Goal: Information Seeking & Learning: Learn about a topic

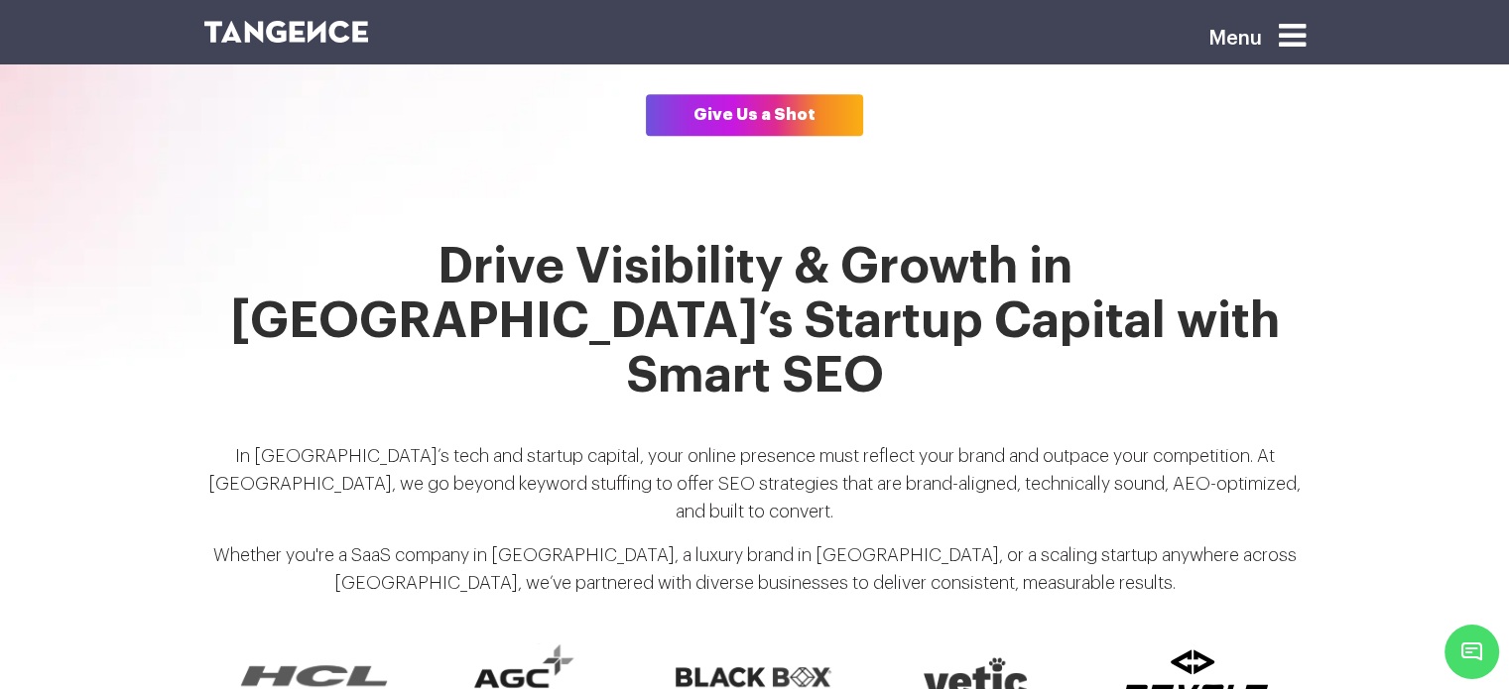
scroll to position [1440, 0]
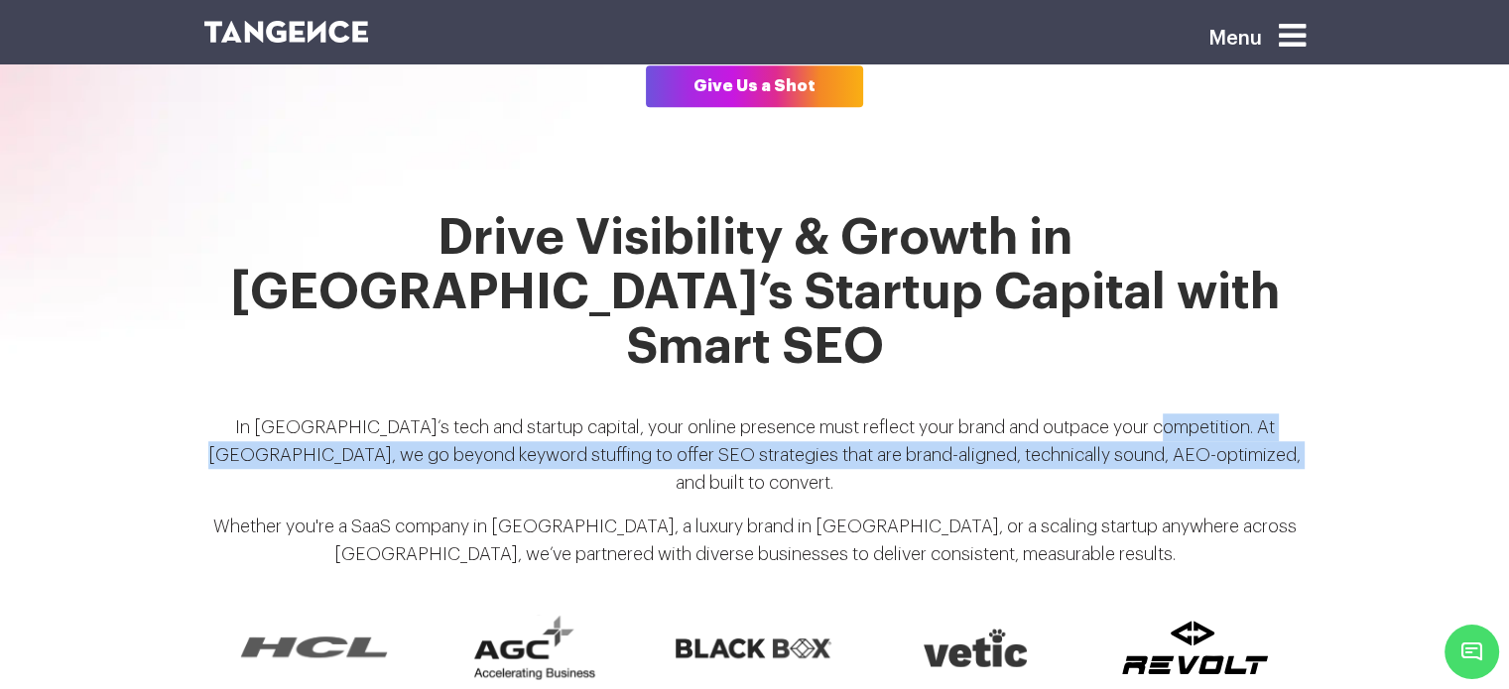
drag, startPoint x: 1121, startPoint y: 341, endPoint x: 1263, endPoint y: 374, distance: 145.6
click at [1263, 414] on p "In [GEOGRAPHIC_DATA]’s tech and startup capital, your online presence must refl…" at bounding box center [754, 463] width 1101 height 99
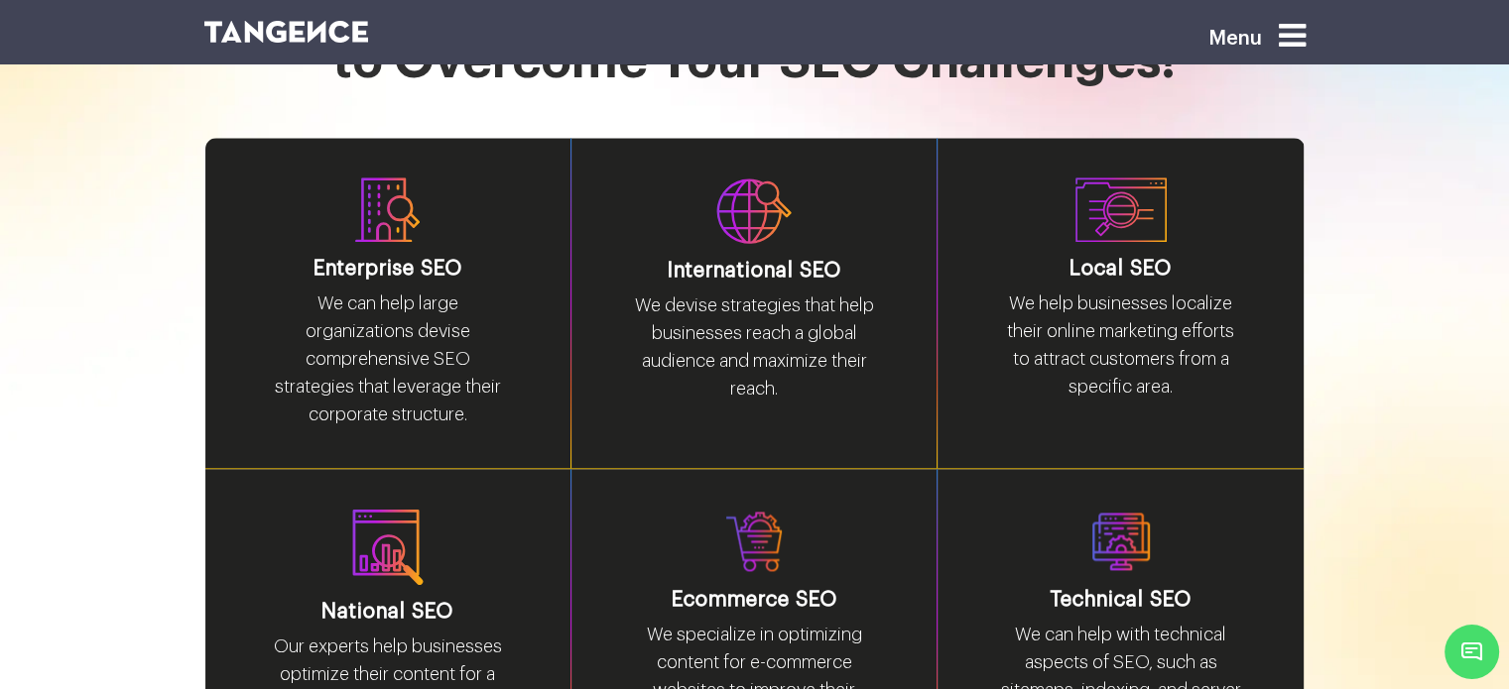
scroll to position [2591, 0]
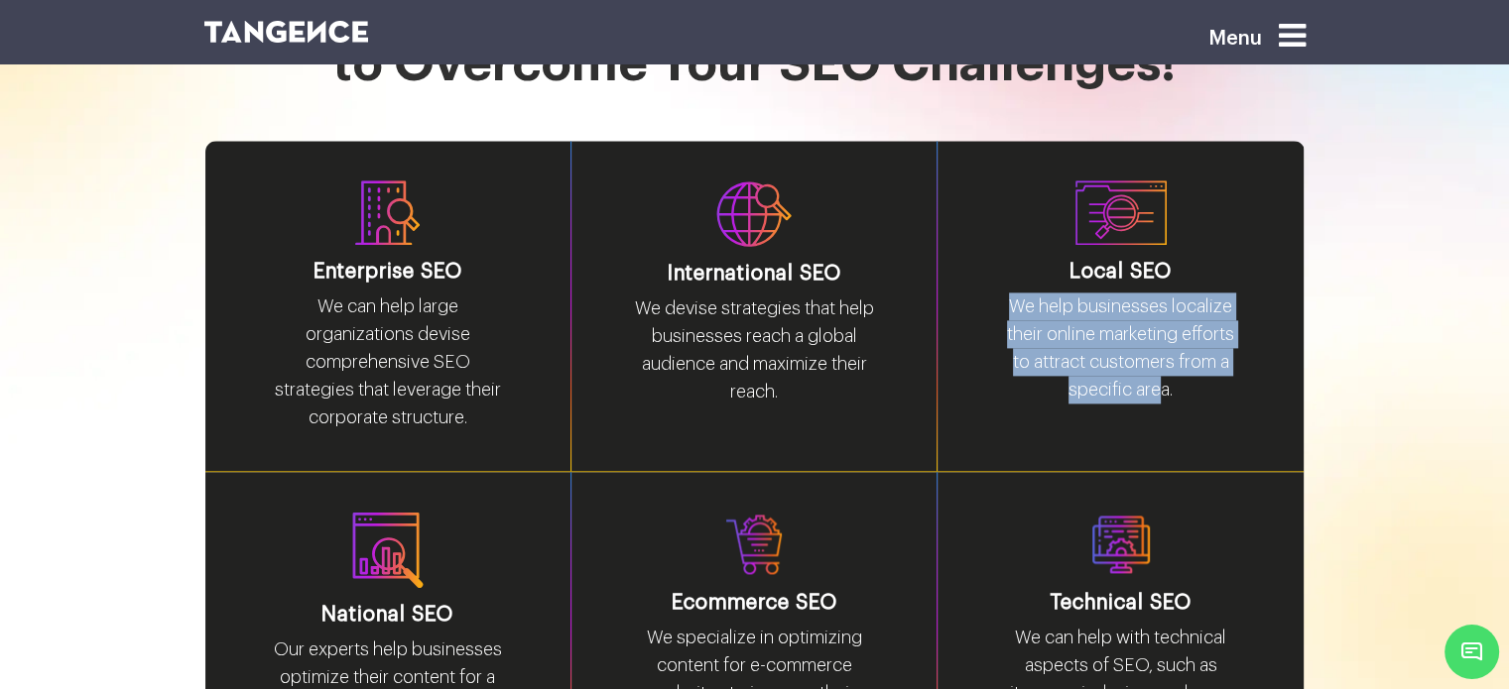
drag, startPoint x: 1011, startPoint y: 198, endPoint x: 1164, endPoint y: 269, distance: 168.2
click at [1164, 293] on p "We help businesses localize their online marketing efforts to attract customers…" at bounding box center [1120, 356] width 247 height 127
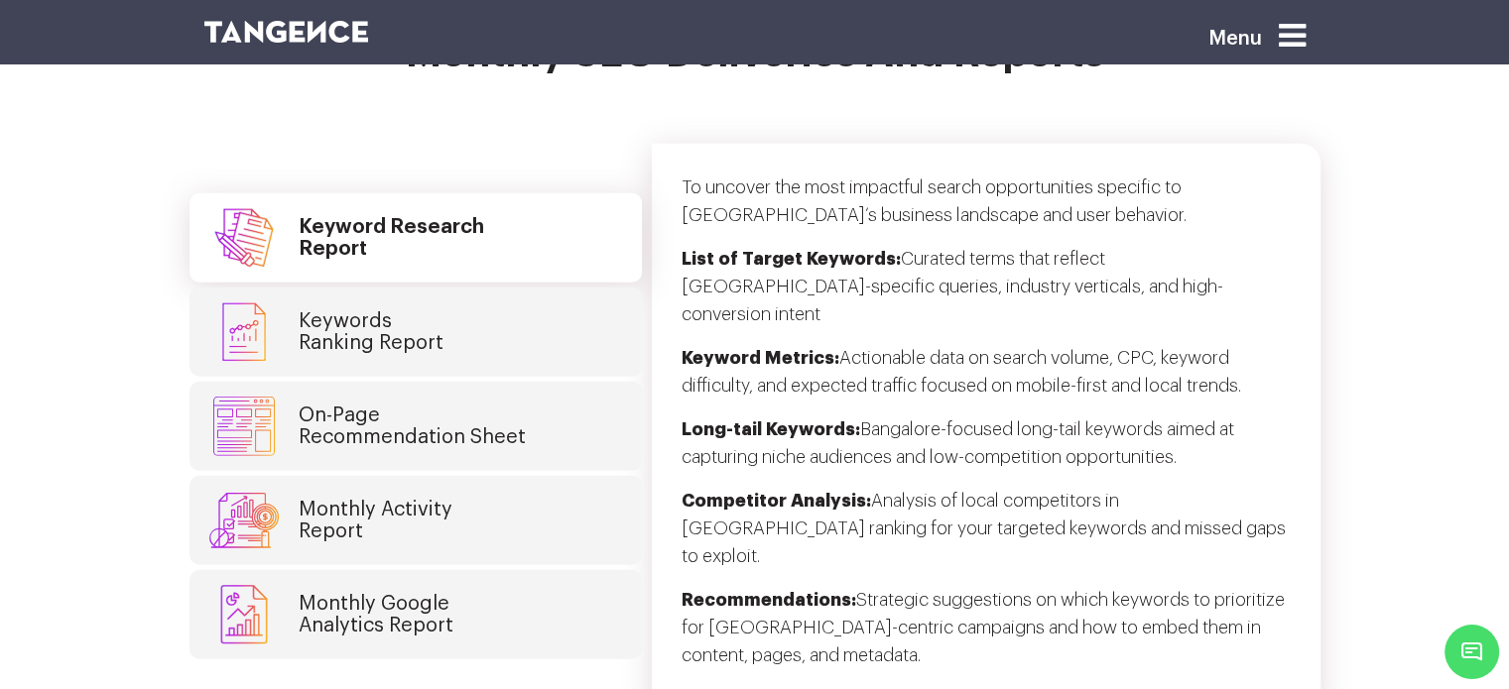
scroll to position [5333, 0]
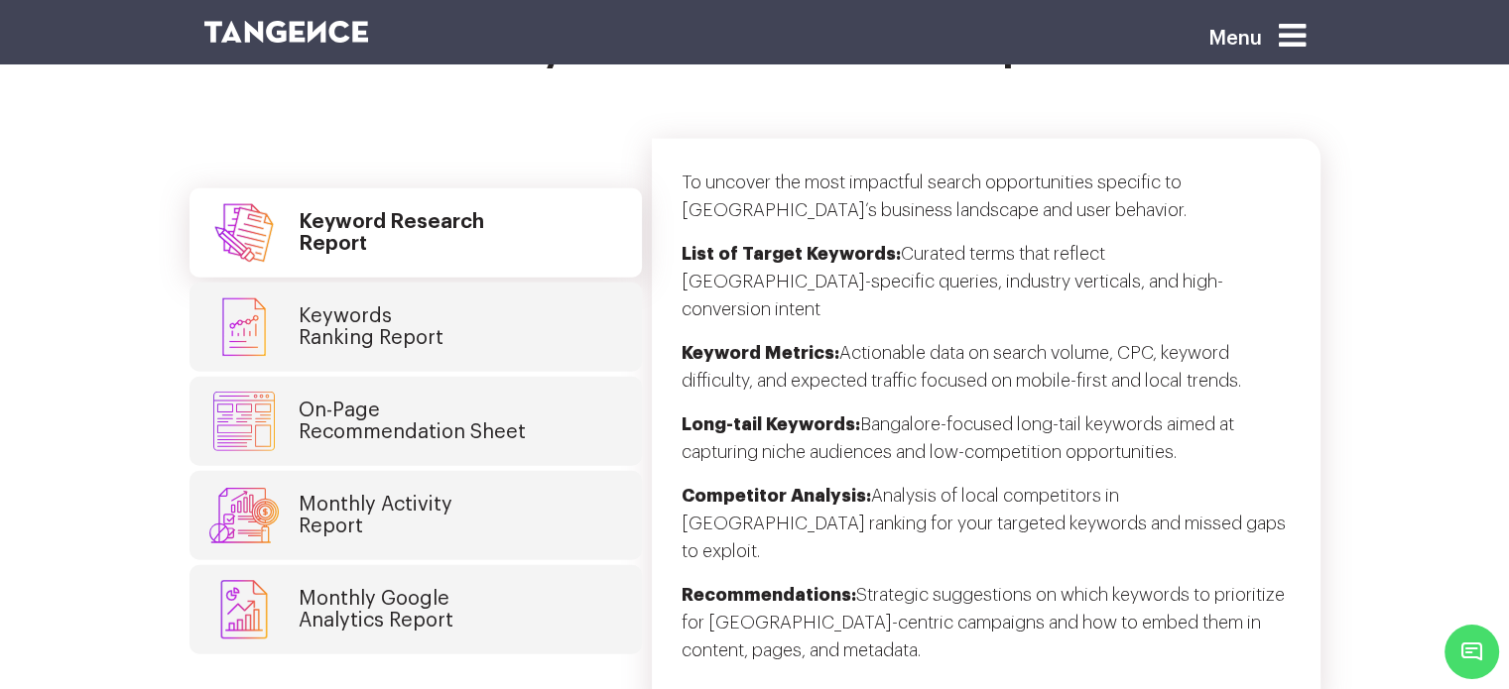
click at [429, 588] on h4 "Monthly Google Analytics Report" at bounding box center [376, 610] width 155 height 44
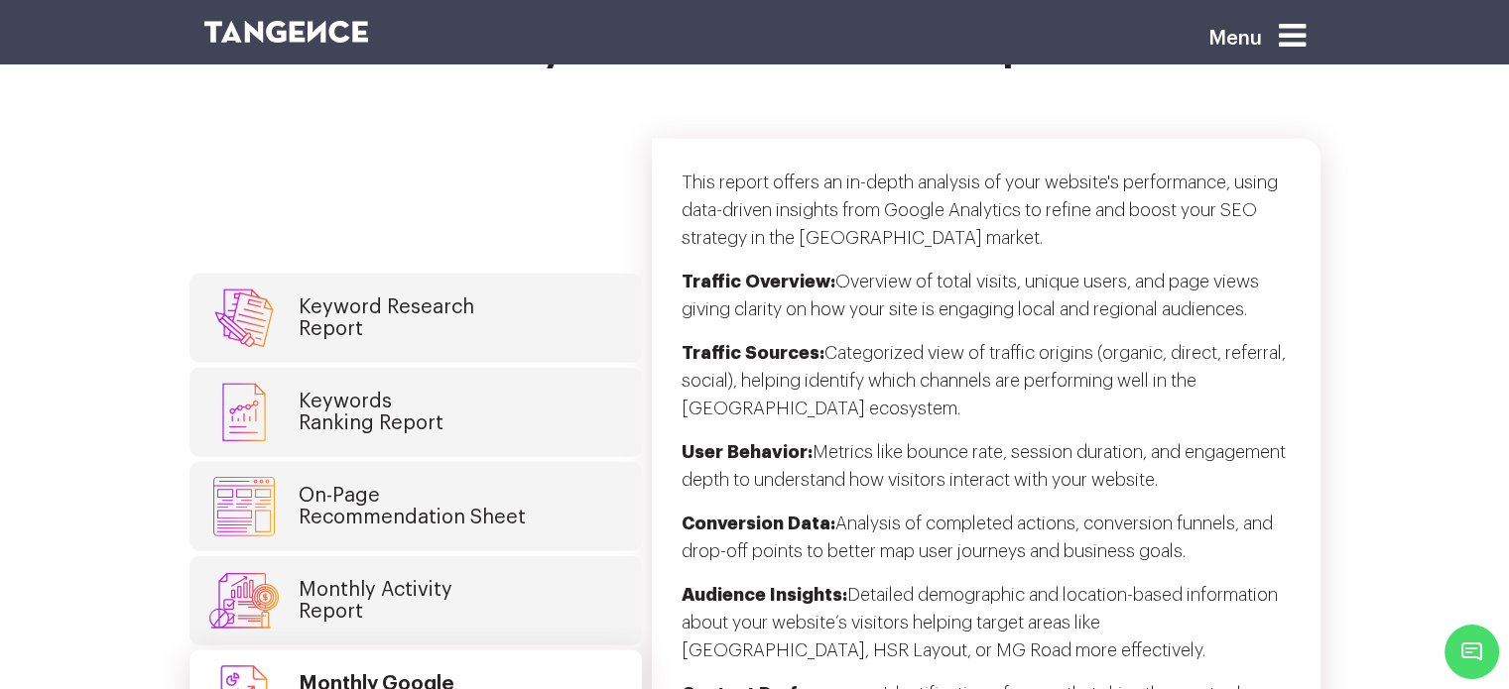
scroll to position [5164, 0]
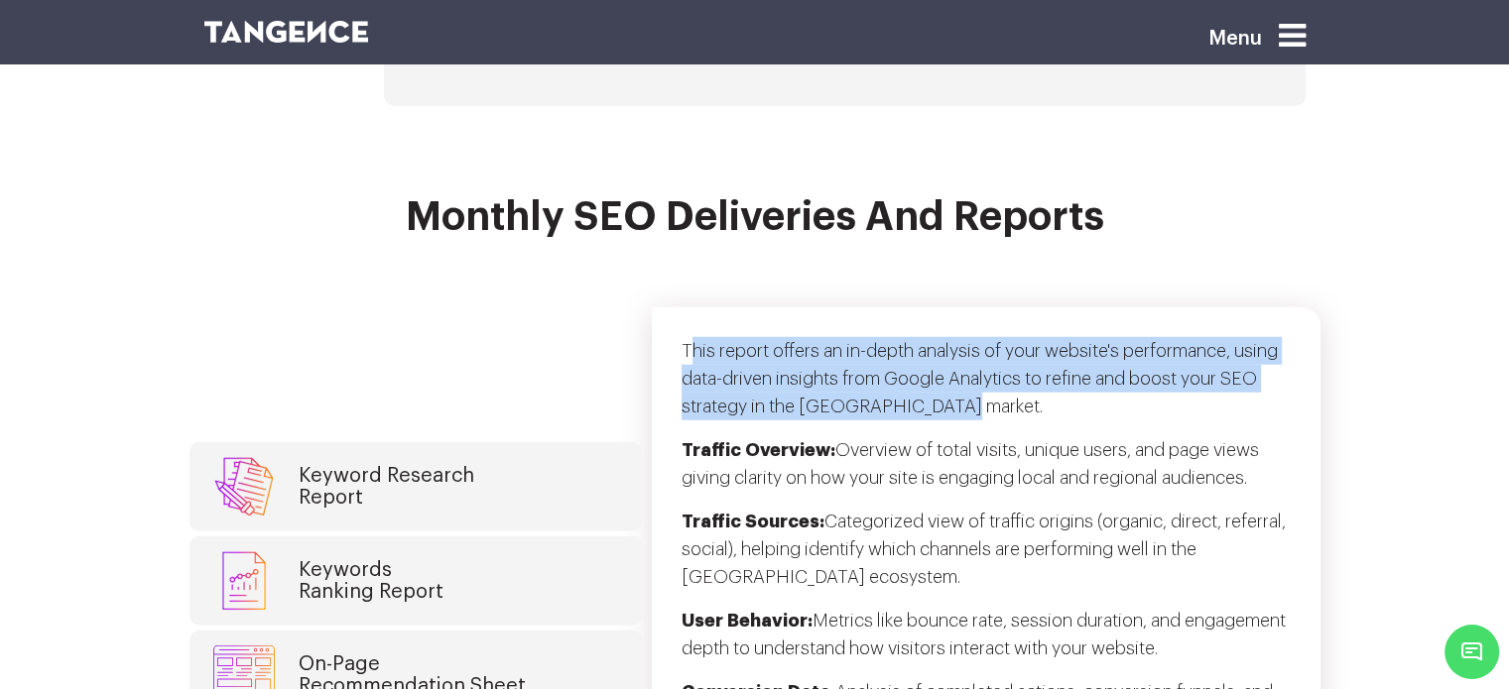
drag, startPoint x: 691, startPoint y: 232, endPoint x: 949, endPoint y: 279, distance: 262.1
click at [949, 337] on p "This report offers an in-depth analysis of your website's performance, using da…" at bounding box center [985, 386] width 609 height 99
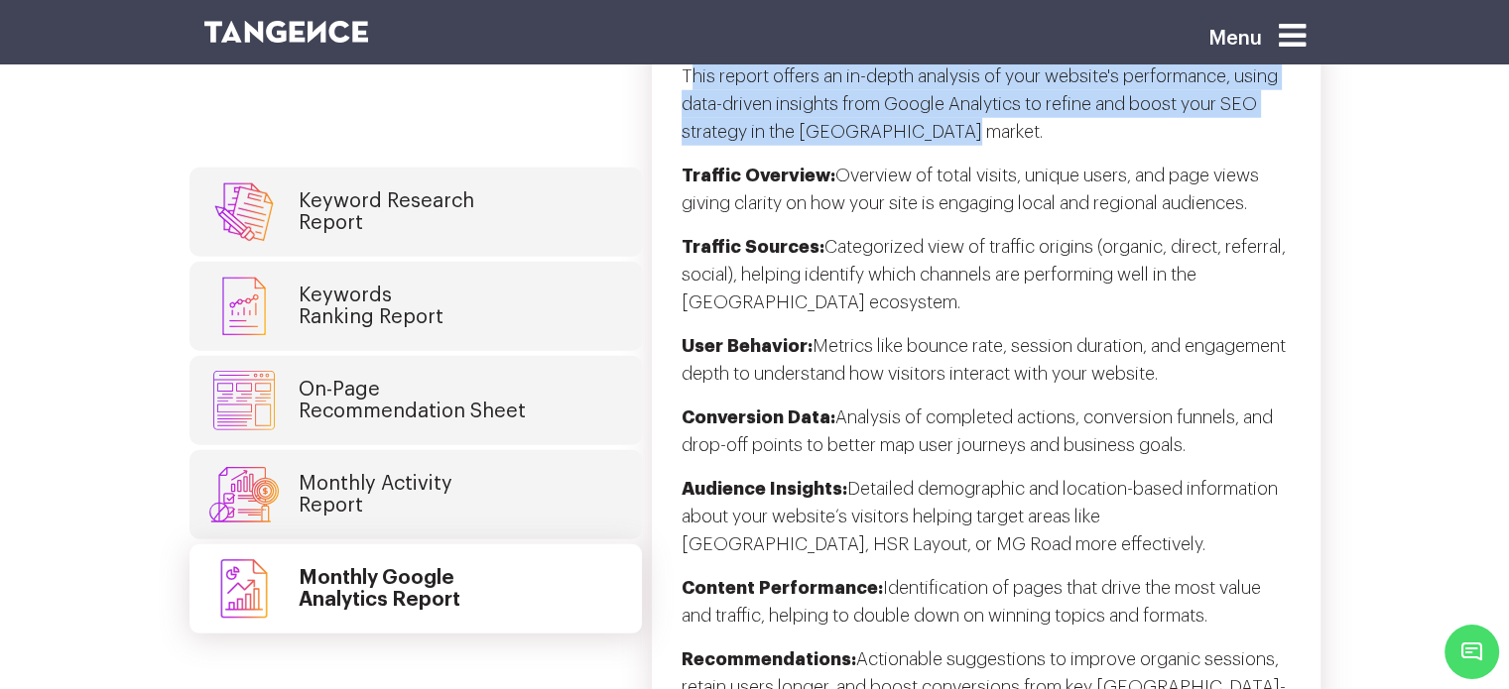
scroll to position [5440, 0]
click at [410, 472] on h4 "Monthly Activity Report" at bounding box center [376, 494] width 154 height 44
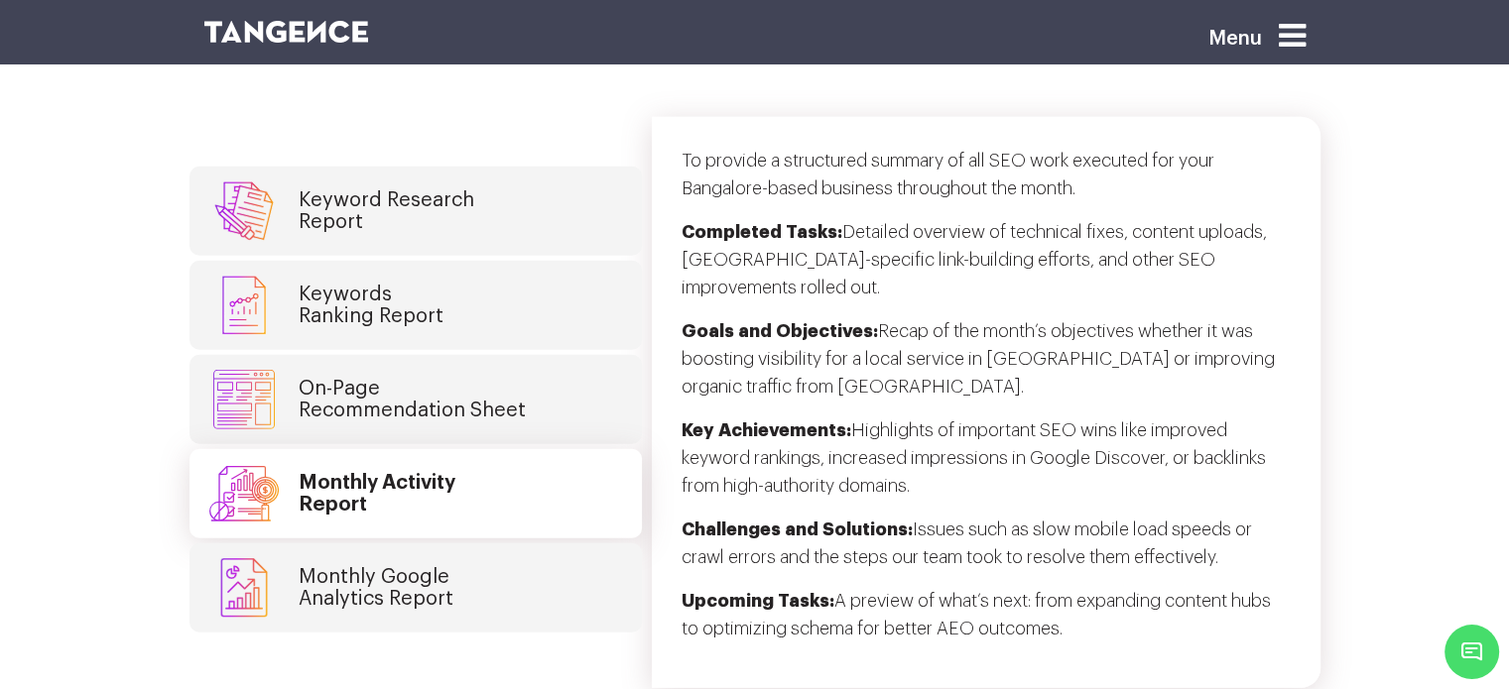
scroll to position [5410, 0]
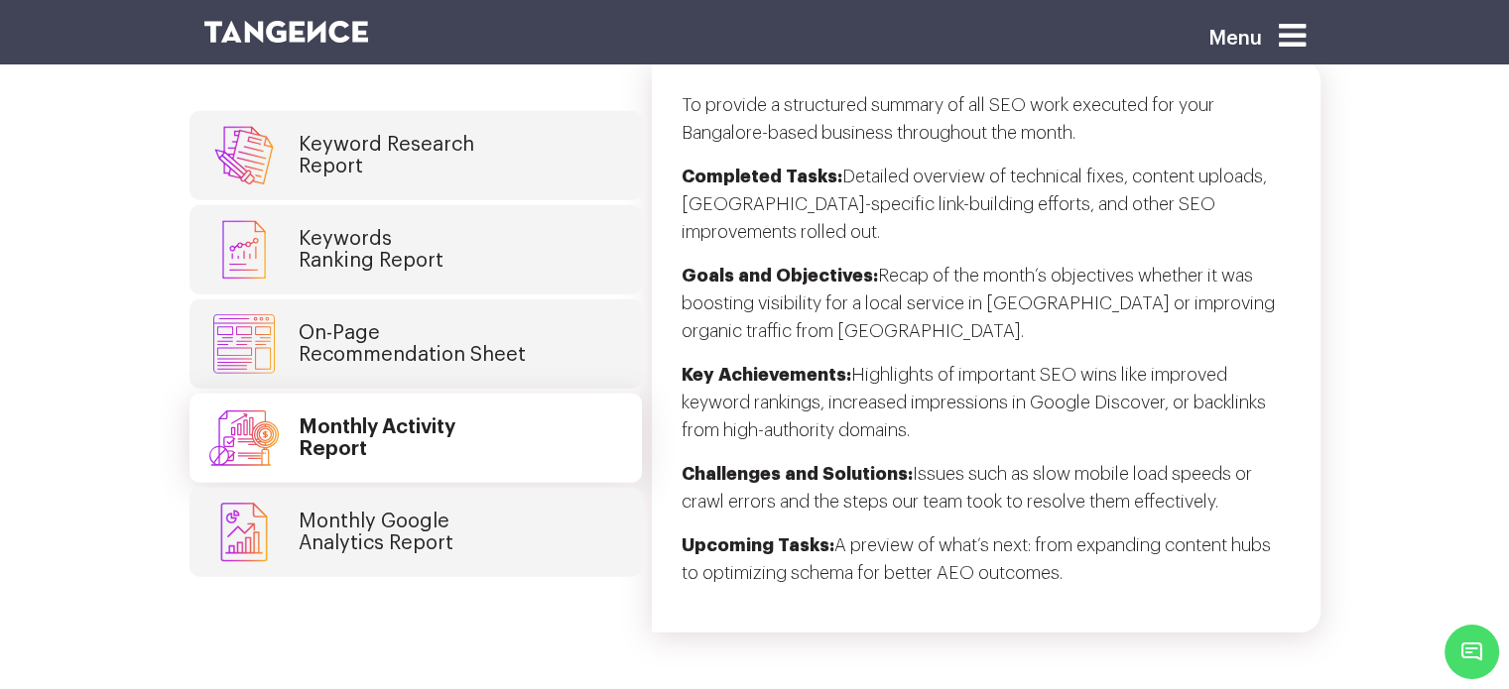
drag, startPoint x: 689, startPoint y: 434, endPoint x: 1038, endPoint y: 490, distance: 352.6
click at [1038, 490] on section "Monthly SEO Deliveries and Reports Keyword Research Report Keywords Ranking Rep…" at bounding box center [754, 290] width 1509 height 683
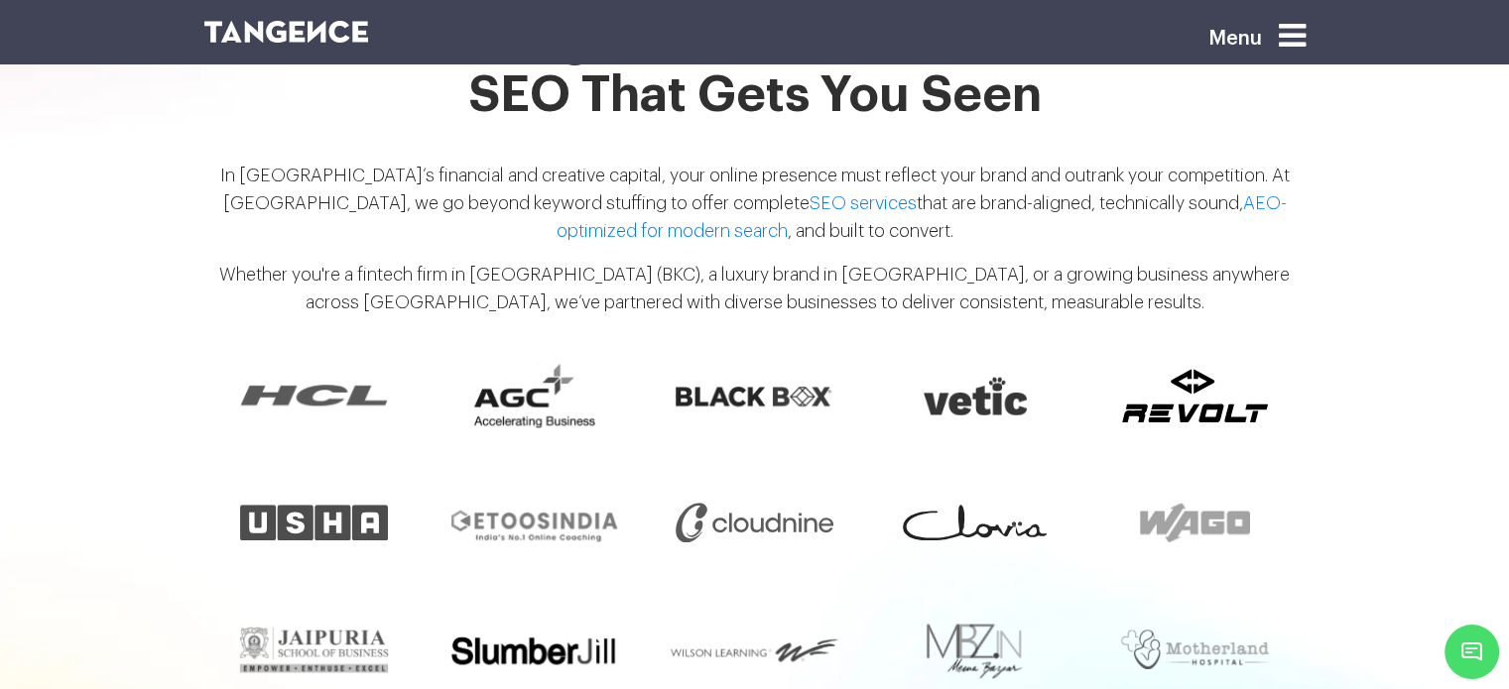
scroll to position [1478, 0]
